Goal: Task Accomplishment & Management: Manage account settings

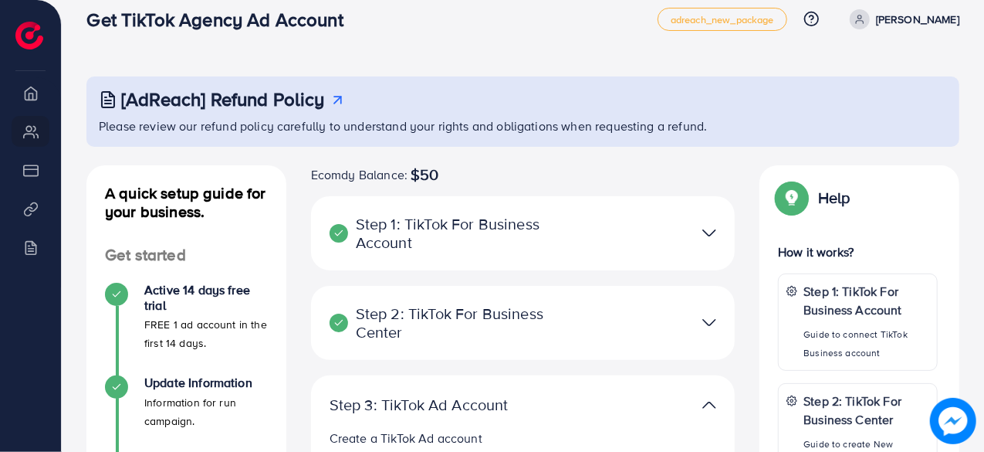
scroll to position [16, 0]
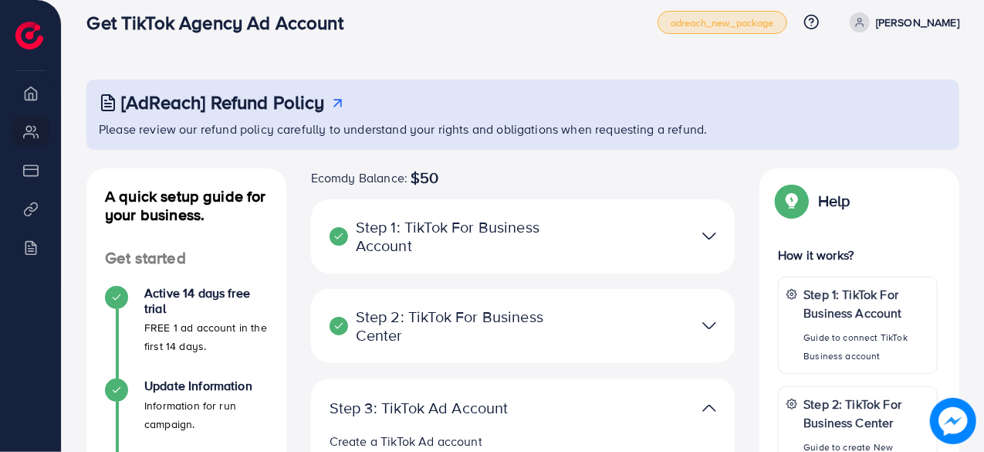
click at [774, 24] on span "adreach_new_package" at bounding box center [722, 23] width 103 height 10
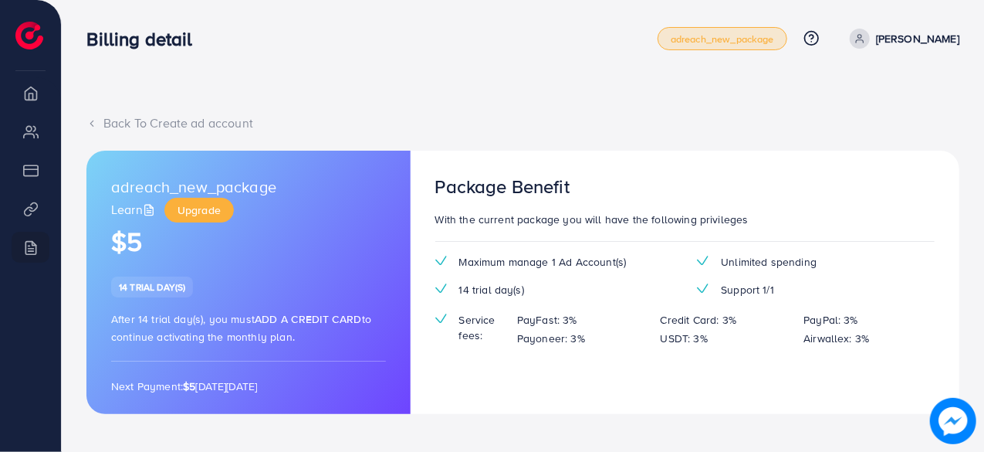
click at [865, 36] on icon at bounding box center [859, 38] width 11 height 11
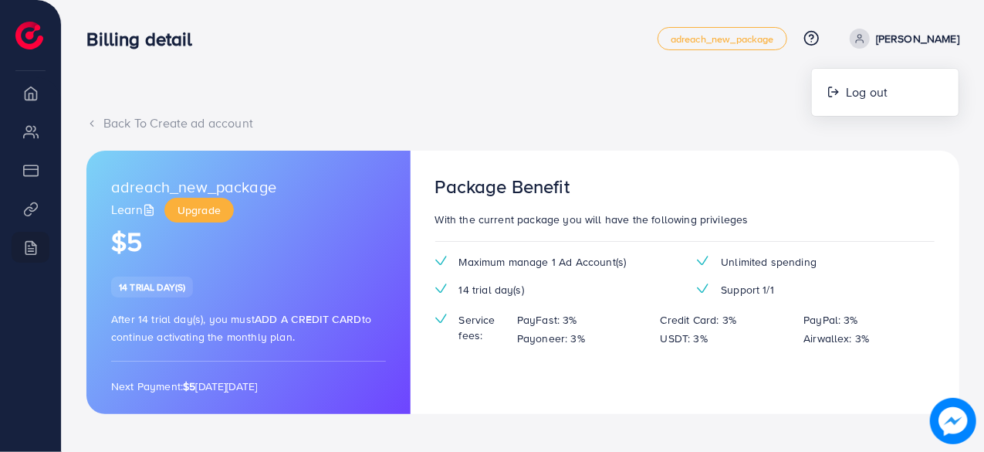
click at [865, 36] on icon at bounding box center [859, 38] width 11 height 11
click at [30, 103] on li "Overview" at bounding box center [30, 92] width 61 height 31
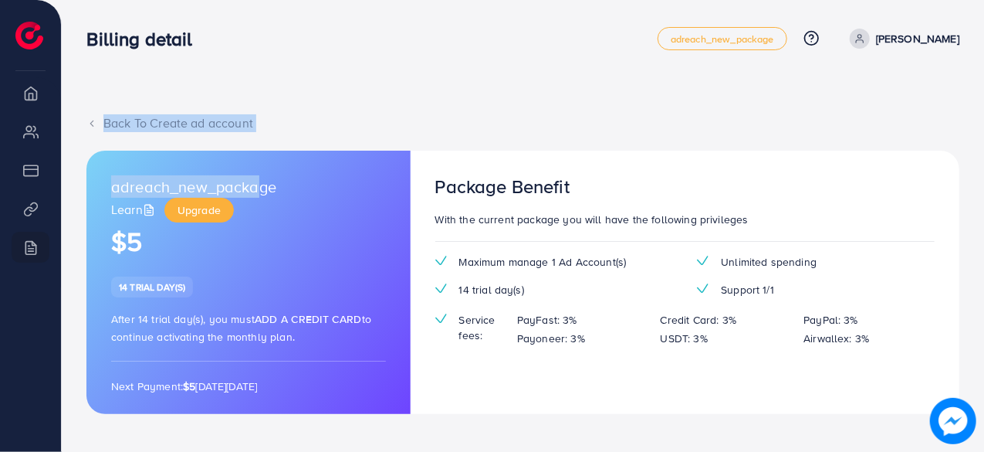
drag, startPoint x: 32, startPoint y: 130, endPoint x: 303, endPoint y: 220, distance: 286.0
click at [303, 220] on div "Billing detail adreach_new_package Help Center Contact Support Plans and Pricin…" at bounding box center [492, 391] width 984 height 783
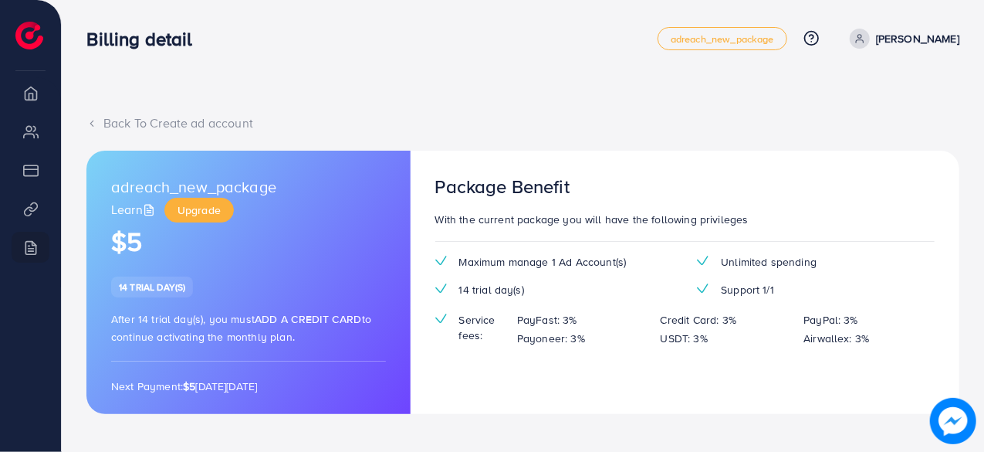
click at [119, 235] on h1 "$5" at bounding box center [248, 242] width 275 height 32
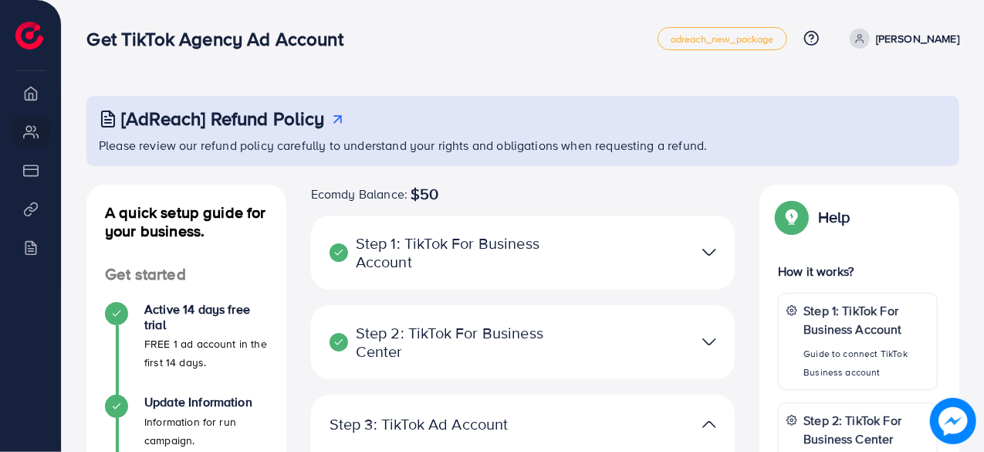
click at [23, 40] on img at bounding box center [29, 36] width 28 height 28
click at [28, 34] on img at bounding box center [29, 36] width 28 height 28
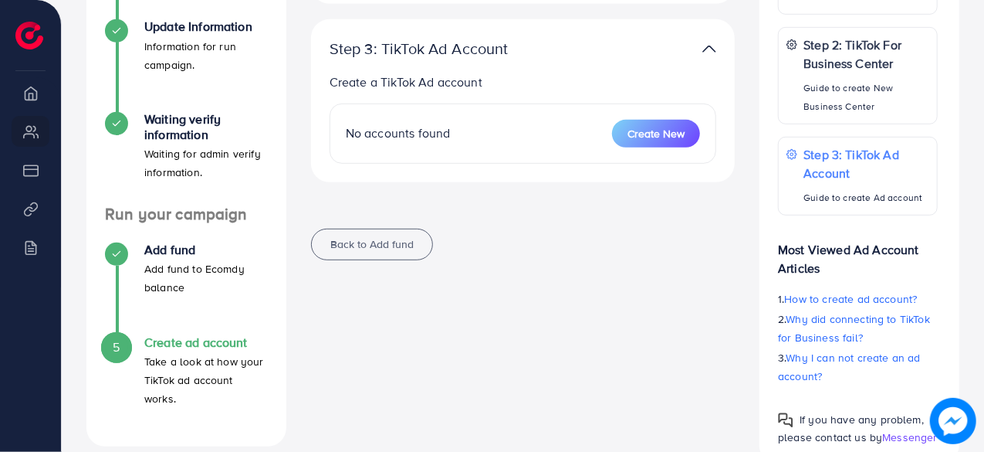
scroll to position [376, 0]
drag, startPoint x: 416, startPoint y: 127, endPoint x: 743, endPoint y: 399, distance: 425.8
click at [743, 399] on div "Ecomdy Balance: $50 Step 1: TikTok For Business Account Connect to TikTok for B…" at bounding box center [523, 136] width 449 height 654
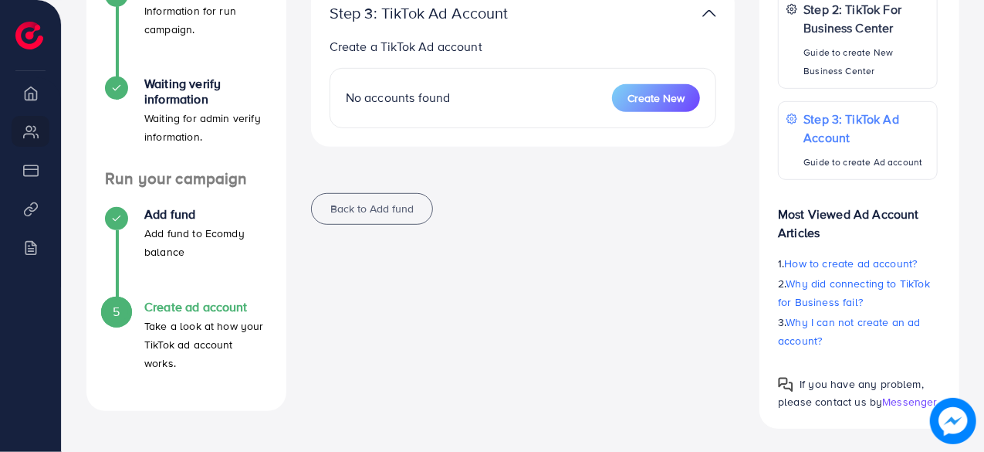
scroll to position [0, 0]
